Goal: Task Accomplishment & Management: Complete application form

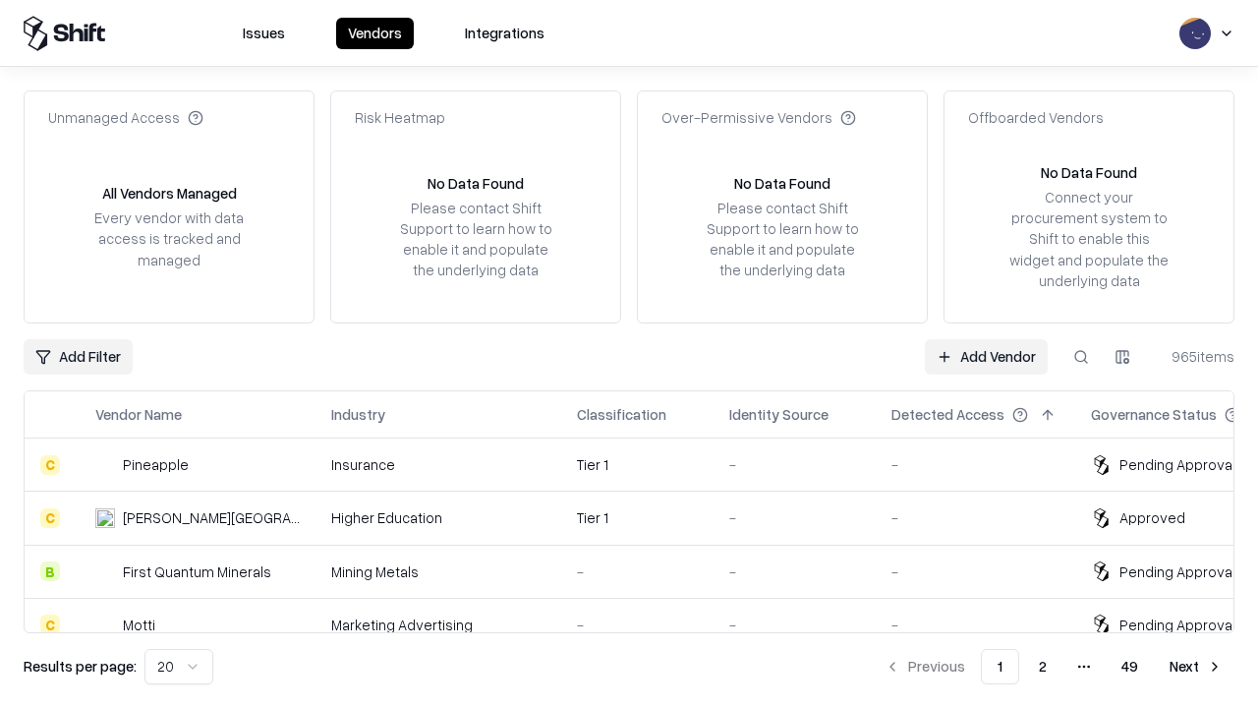
click at [986, 356] on link "Add Vendor" at bounding box center [986, 356] width 123 height 35
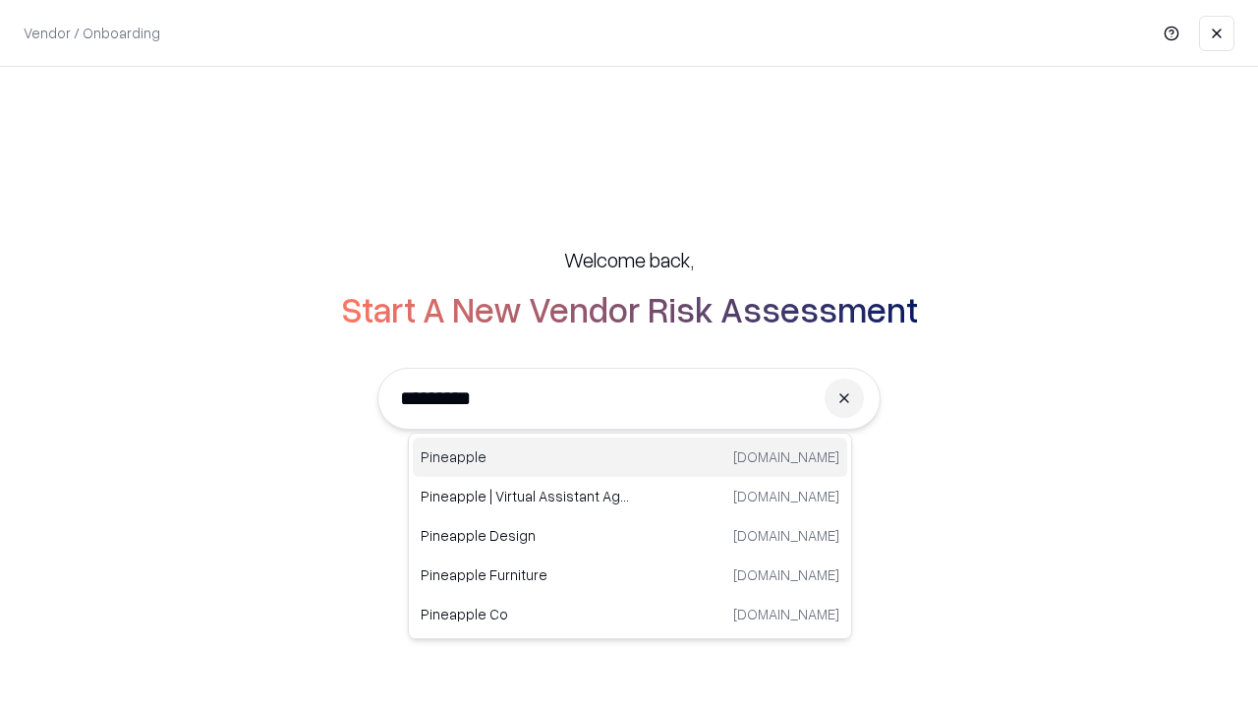
click at [630, 457] on div "Pineapple [DOMAIN_NAME]" at bounding box center [630, 456] width 434 height 39
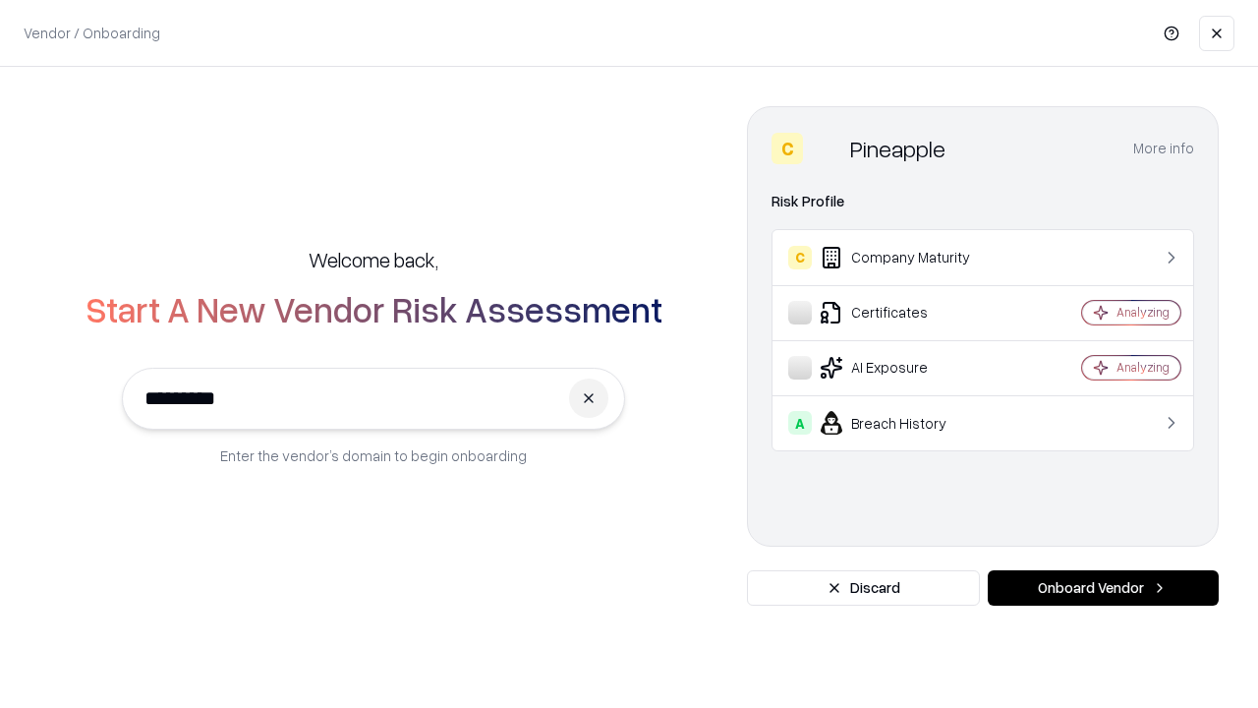
type input "*********"
click at [1103, 588] on button "Onboard Vendor" at bounding box center [1103, 587] width 231 height 35
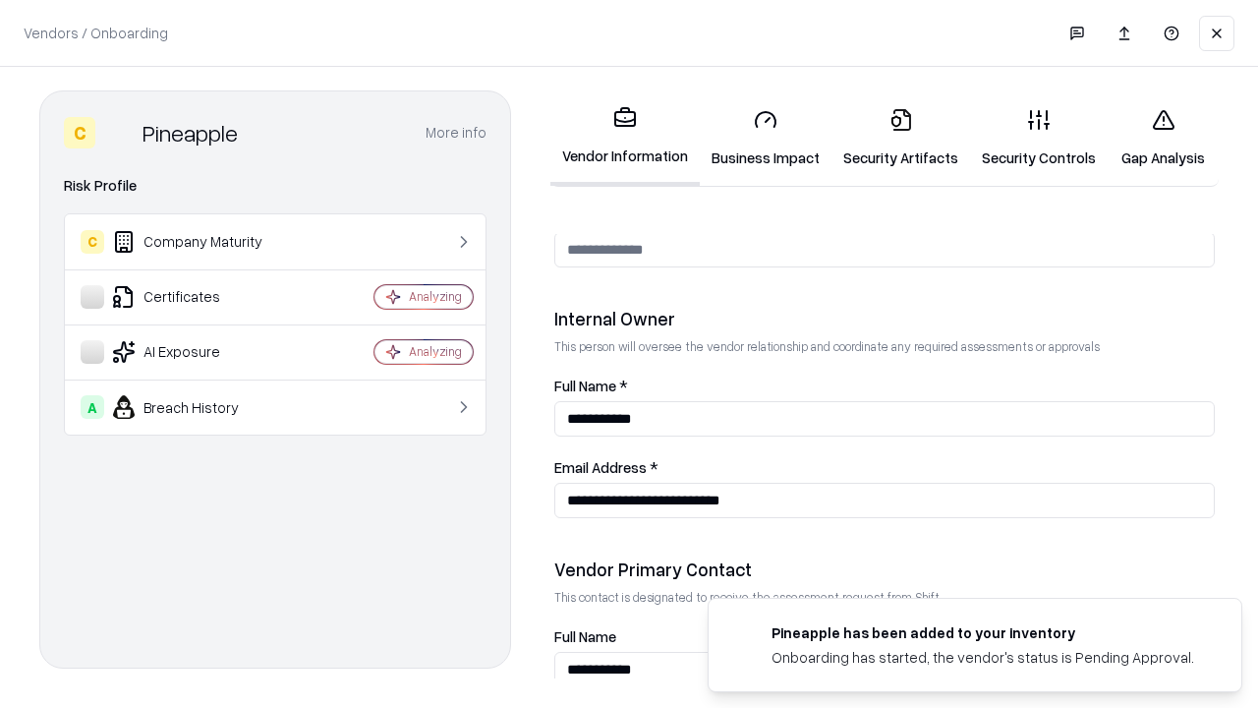
scroll to position [1018, 0]
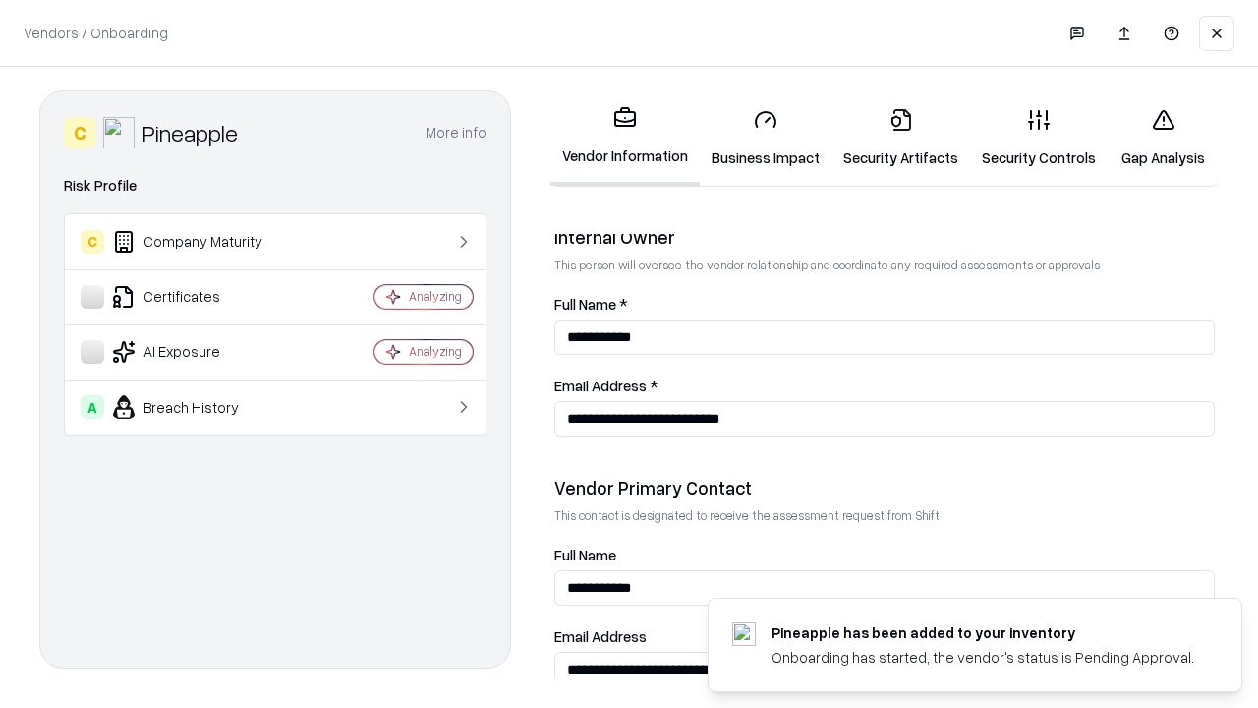
click at [766, 138] on link "Business Impact" at bounding box center [766, 137] width 132 height 91
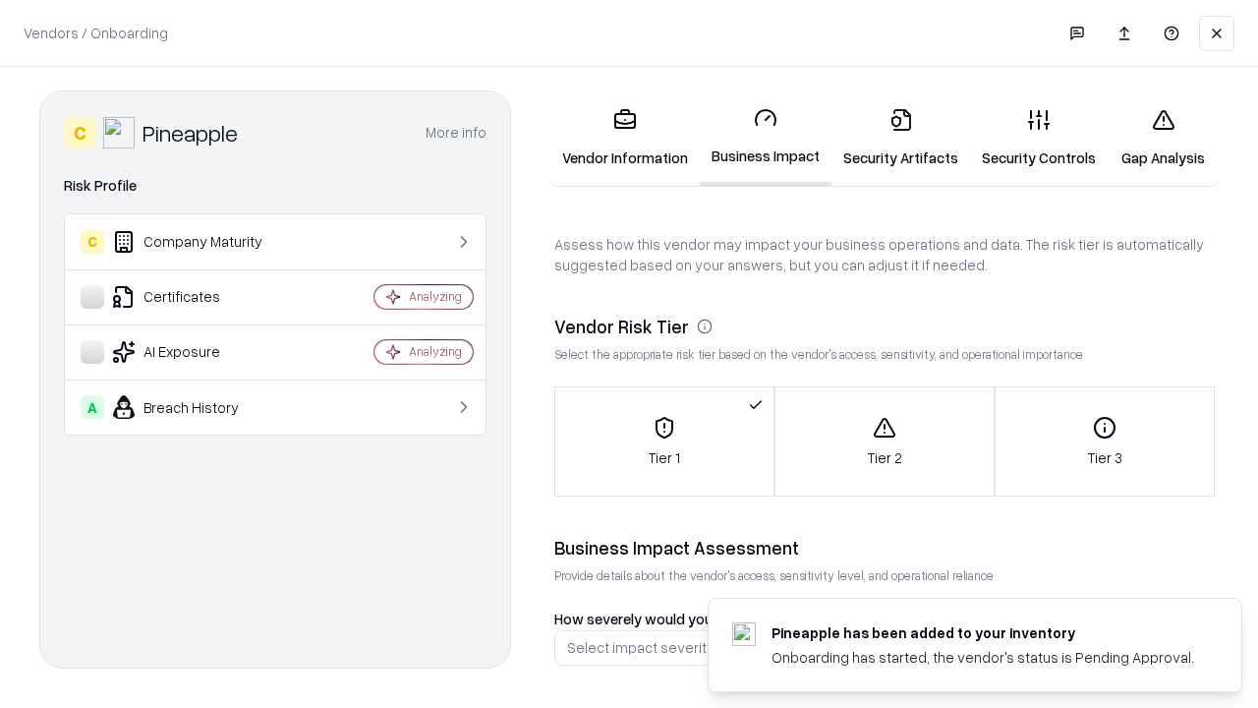
click at [900, 138] on link "Security Artifacts" at bounding box center [900, 137] width 139 height 91
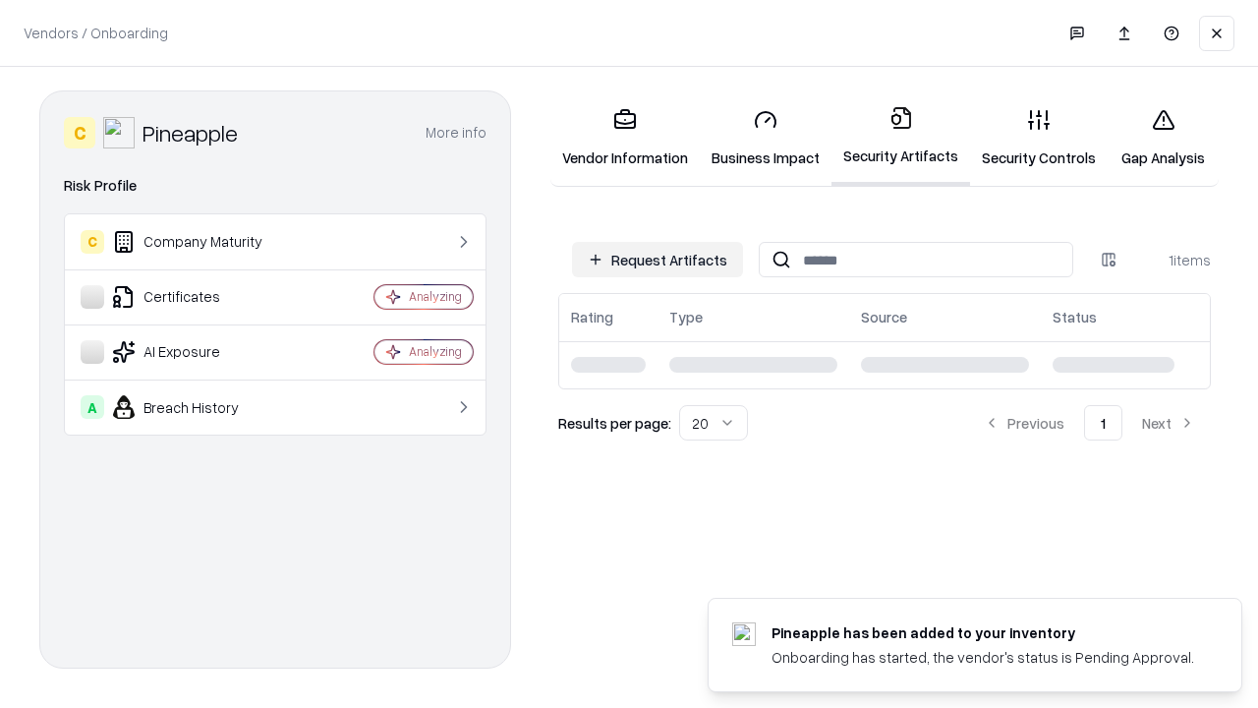
click at [657, 259] on button "Request Artifacts" at bounding box center [657, 259] width 171 height 35
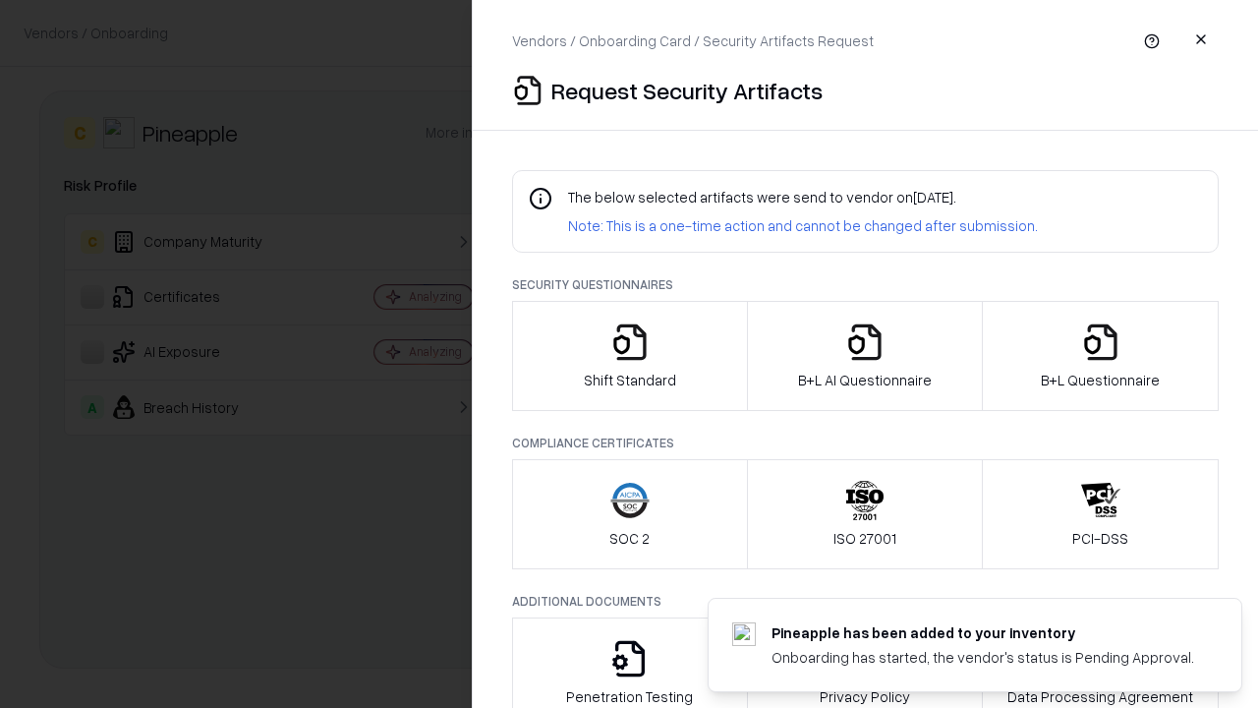
click at [629, 356] on icon "button" at bounding box center [629, 341] width 39 height 39
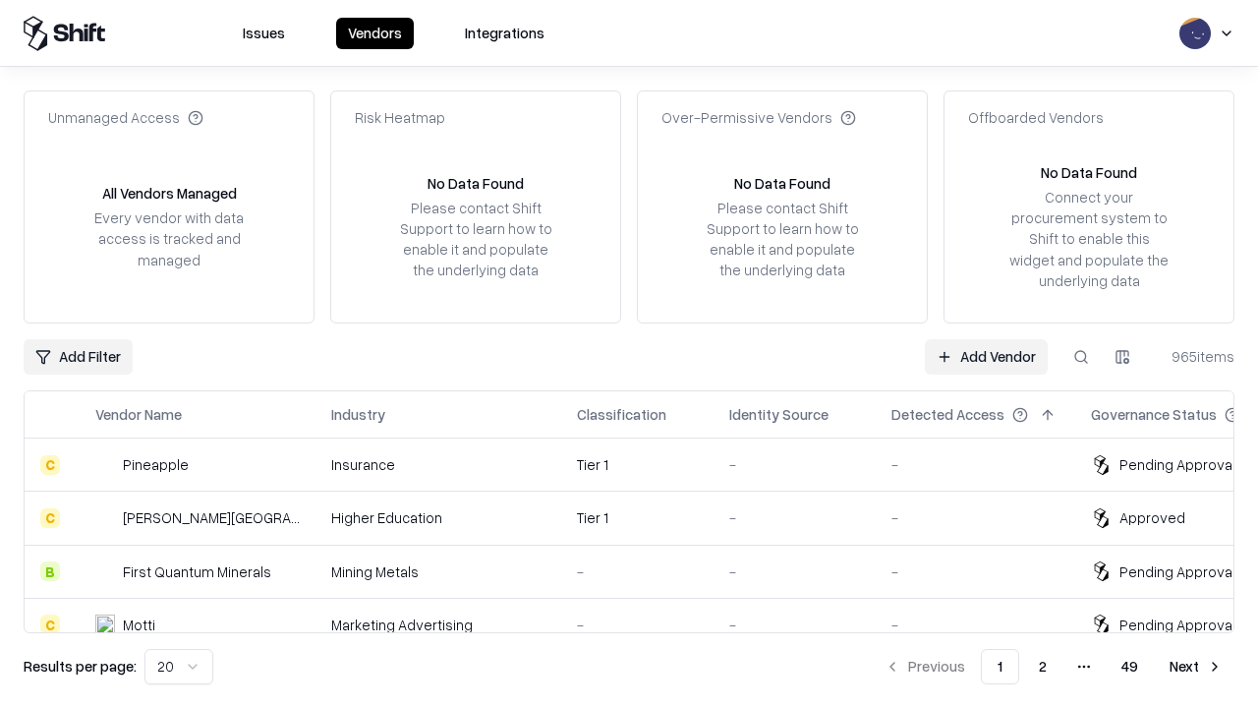
click at [986, 356] on link "Add Vendor" at bounding box center [986, 356] width 123 height 35
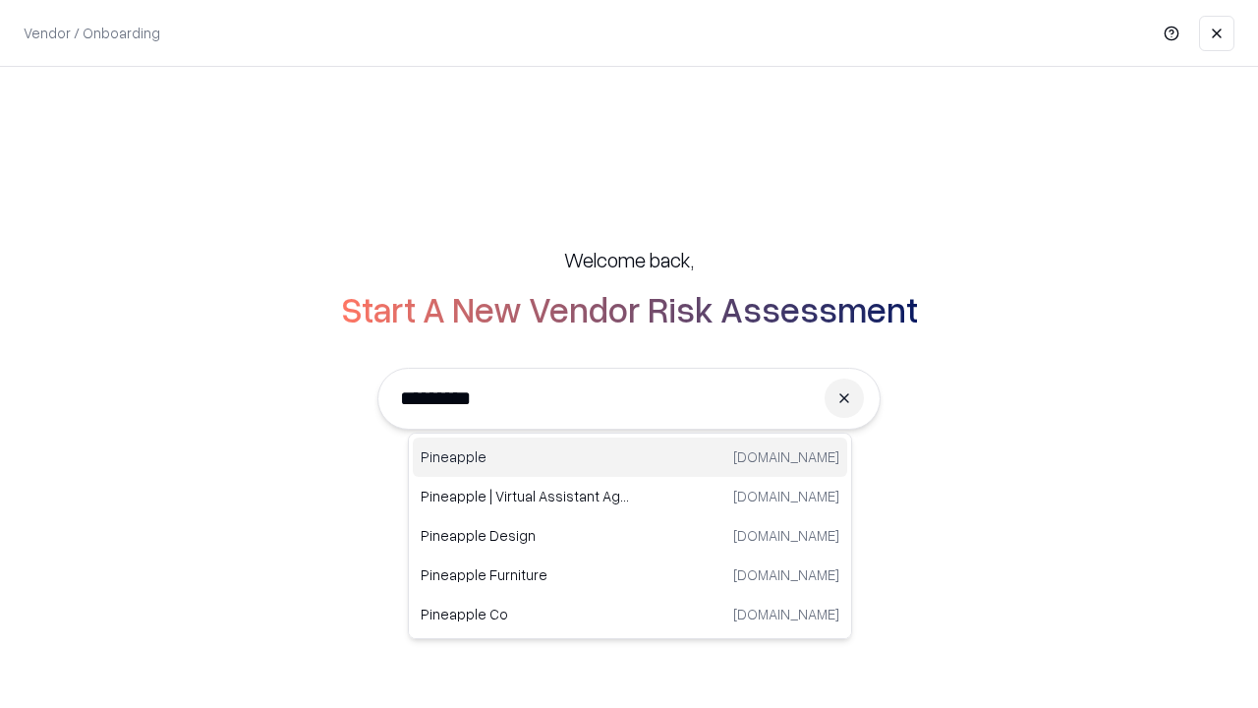
click at [630, 457] on div "Pineapple [DOMAIN_NAME]" at bounding box center [630, 456] width 434 height 39
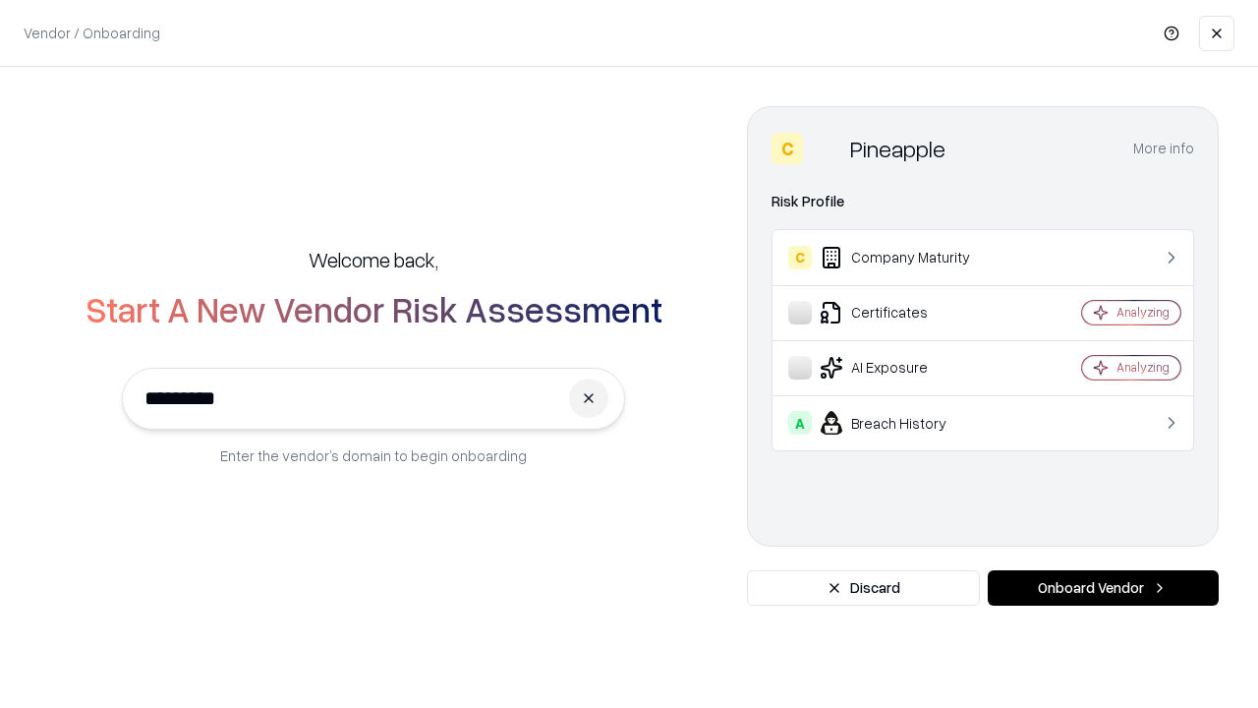
type input "*********"
click at [1103, 588] on button "Onboard Vendor" at bounding box center [1103, 587] width 231 height 35
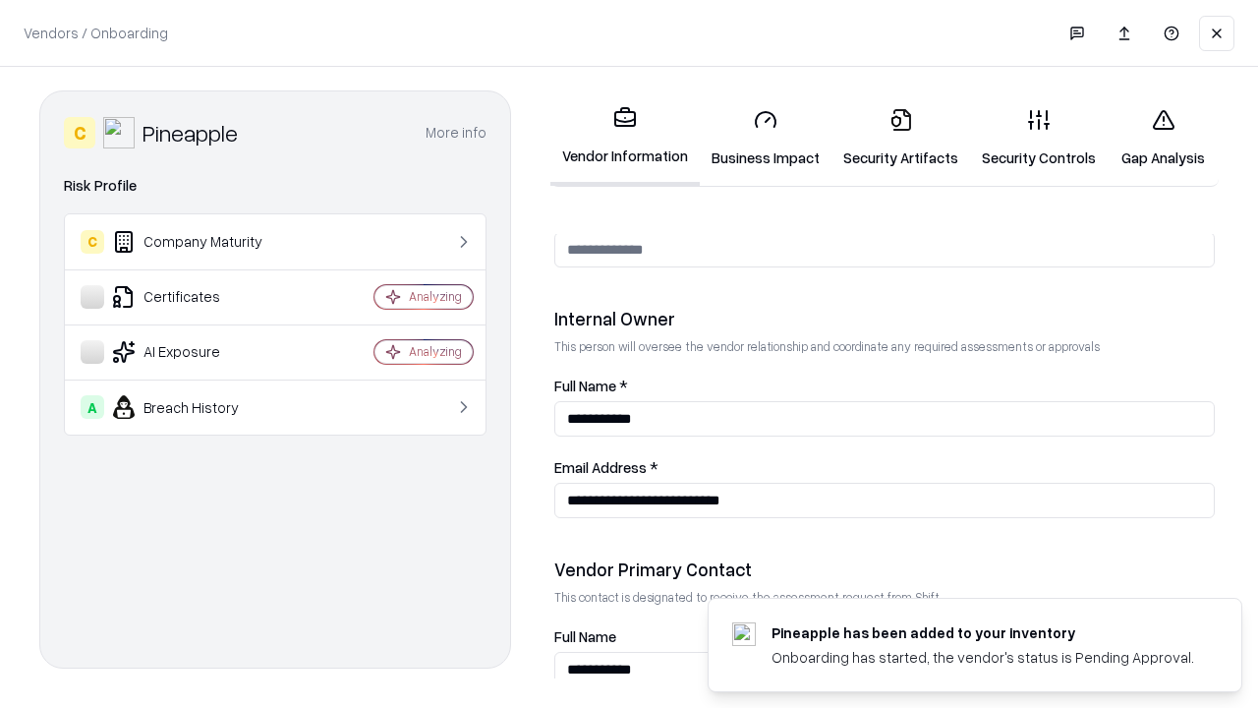
scroll to position [1018, 0]
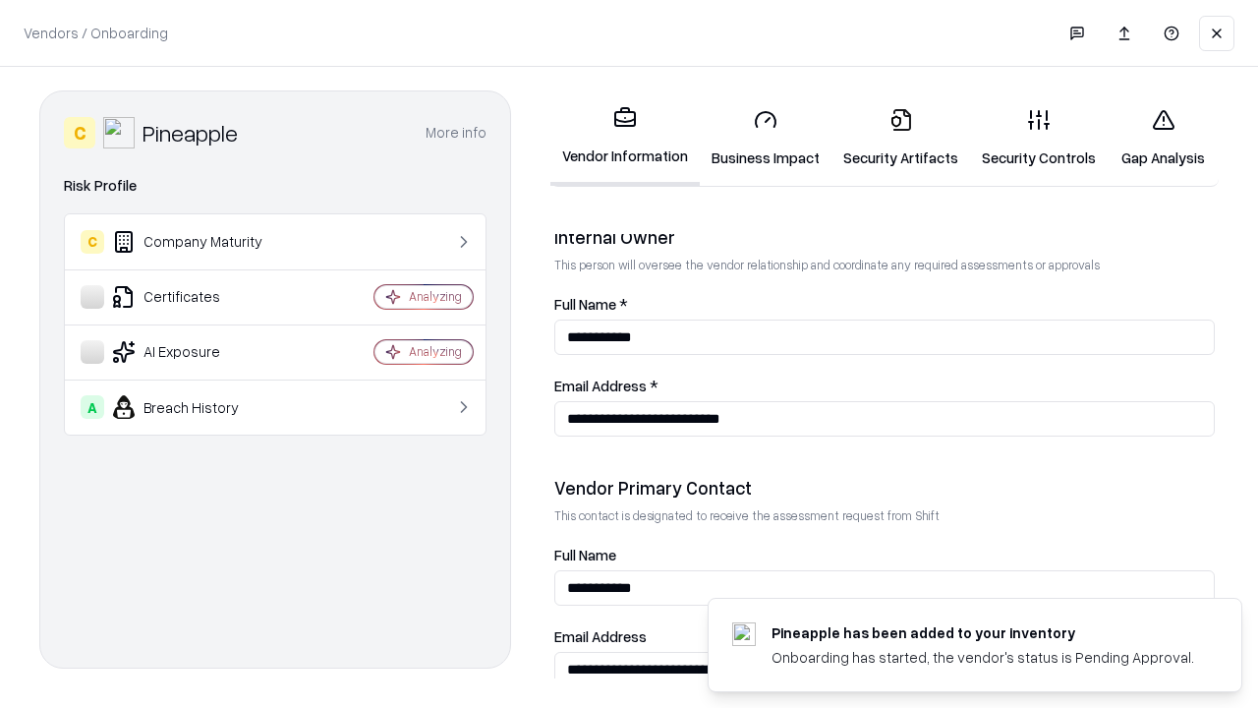
click at [1163, 138] on link "Gap Analysis" at bounding box center [1163, 137] width 111 height 91
